Goal: Transaction & Acquisition: Purchase product/service

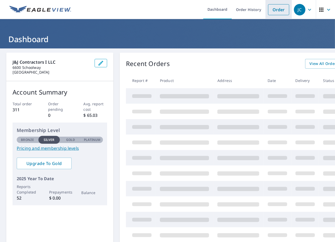
click at [272, 7] on link "Order" at bounding box center [278, 9] width 21 height 11
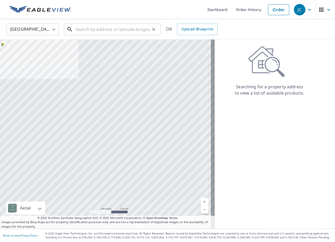
click at [104, 31] on input "text" at bounding box center [113, 29] width 75 height 15
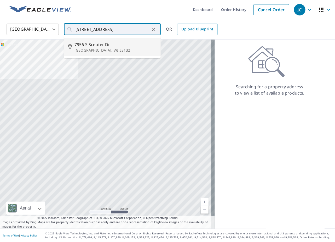
type input "[STREET_ADDRESS][PERSON_NAME]"
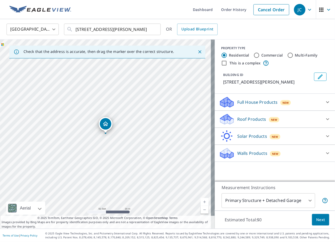
click at [260, 104] on p "Full House Products" at bounding box center [258, 102] width 41 height 6
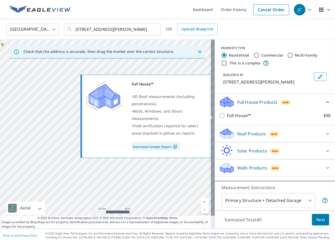
click at [246, 115] on p "Full House™" at bounding box center [239, 115] width 24 height 7
click at [227, 115] on input "Full House™ $98" at bounding box center [223, 116] width 8 height 6
checkbox input "true"
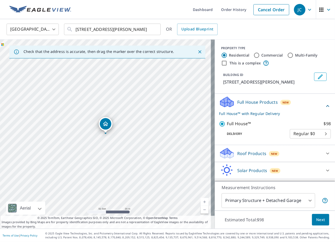
click at [317, 217] on span "Next" at bounding box center [321, 219] width 9 height 7
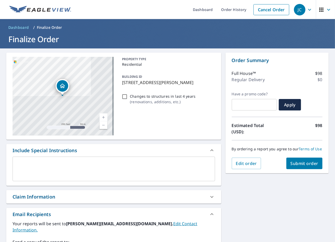
click at [160, 165] on textarea at bounding box center [113, 168] width 195 height 15
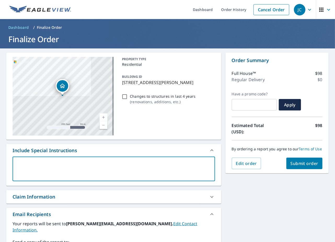
type textarea "S"
type textarea "x"
type textarea "Se"
type textarea "x"
type textarea "S"
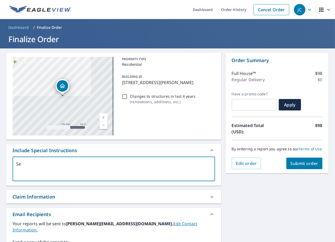
type textarea "x"
type textarea "St"
type textarea "x"
type textarea "Ste"
type textarea "x"
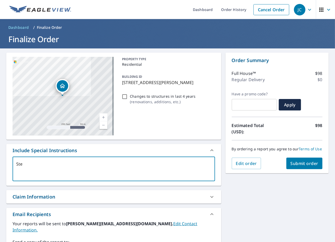
type textarea "Stev"
type textarea "x"
type textarea "[PERSON_NAME]"
type textarea "x"
type textarea "[PERSON_NAME]"
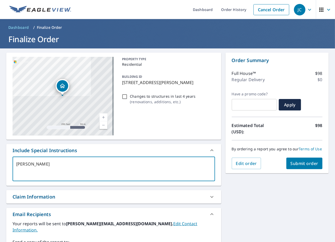
type textarea "x"
type textarea "[PERSON_NAME]"
type textarea "x"
type textarea "[PERSON_NAME]"
type textarea "x"
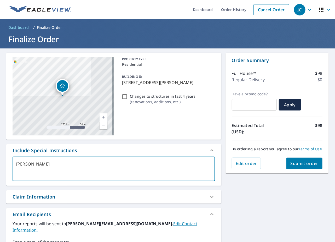
type textarea "[PERSON_NAME]"
type textarea "x"
type textarea "[PERSON_NAME]"
type textarea "x"
type textarea "[PERSON_NAME]"
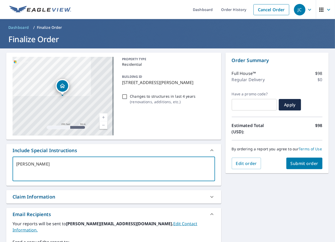
type textarea "x"
type textarea "[PERSON_NAME]"
type textarea "x"
type textarea "[PERSON_NAME]"
type textarea "x"
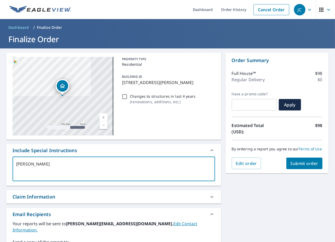
type textarea "[PERSON_NAME] r"
type textarea "x"
type textarea "[PERSON_NAME] re"
type textarea "x"
type textarea "[PERSON_NAME] ren"
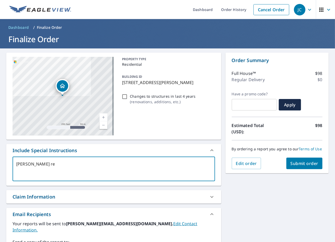
type textarea "x"
type textarea "[PERSON_NAME] rent"
type textarea "x"
type textarea "[PERSON_NAME] renta"
type textarea "x"
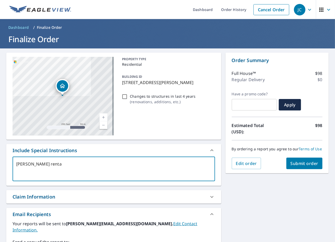
type textarea "[PERSON_NAME] rental"
type textarea "x"
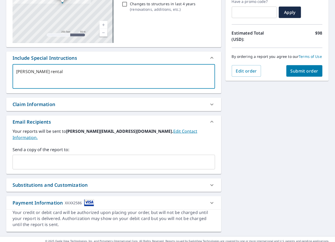
scroll to position [93, 0]
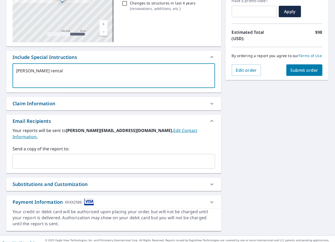
type textarea "[PERSON_NAME] rental"
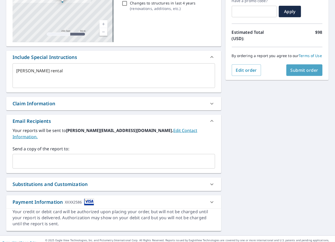
click at [293, 69] on span "Submit order" at bounding box center [305, 70] width 28 height 6
type textarea "x"
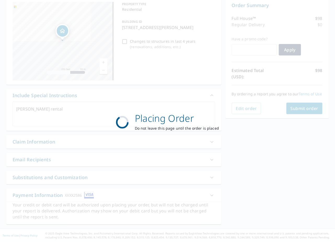
scroll to position [54, 0]
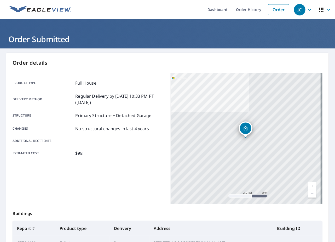
click at [59, 6] on img at bounding box center [40, 10] width 62 height 8
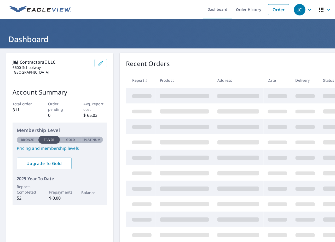
click at [320, 9] on icon "button" at bounding box center [322, 10] width 4 height 4
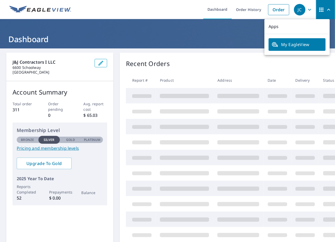
click at [298, 7] on div "JC" at bounding box center [300, 10] width 12 height 12
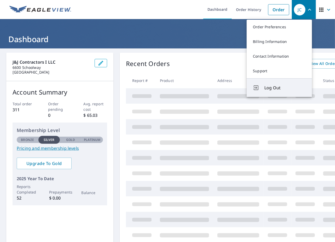
click at [268, 90] on span "Log Out" at bounding box center [285, 88] width 41 height 6
